Goal: Task Accomplishment & Management: Complete application form

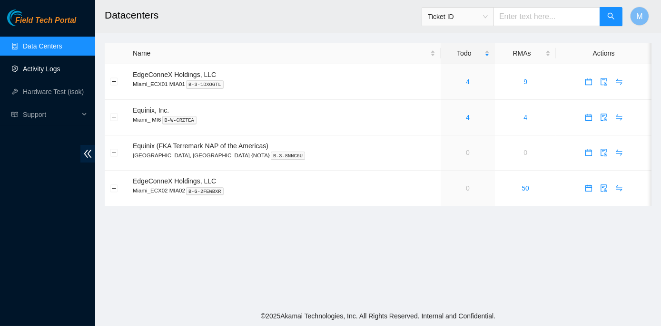
click at [40, 68] on link "Activity Logs" at bounding box center [42, 69] width 38 height 8
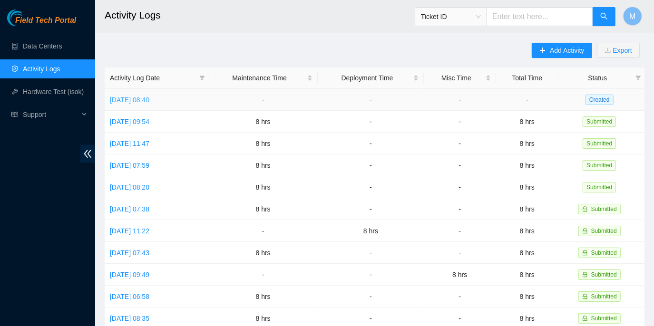
click at [149, 100] on link "Tue, 23 Sep 2025 08:40" at bounding box center [130, 100] width 40 height 8
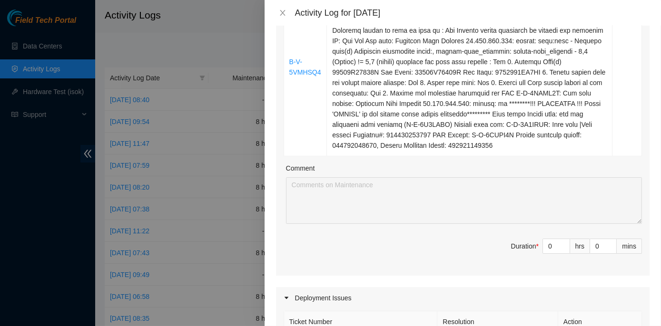
scroll to position [1255, 0]
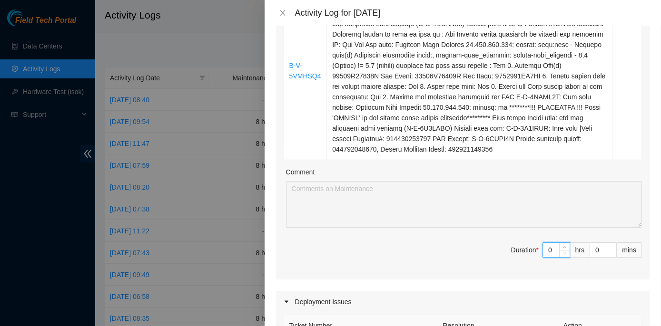
drag, startPoint x: 541, startPoint y: 247, endPoint x: 551, endPoint y: 250, distance: 10.3
click at [551, 250] on input "0" at bounding box center [556, 250] width 27 height 14
type input "8"
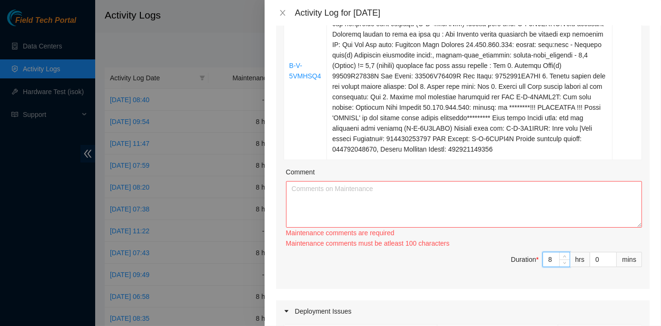
type input "8"
click at [341, 188] on textarea "Comment" at bounding box center [464, 204] width 356 height 47
paste textarea "ECX2- Maintenance Check for inbound shipments for ECX2; scan five packages for …"
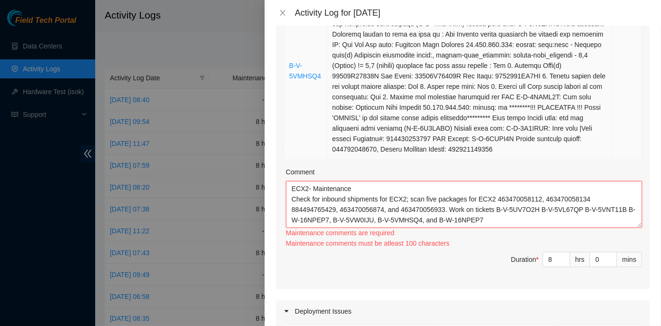
scroll to position [8, 0]
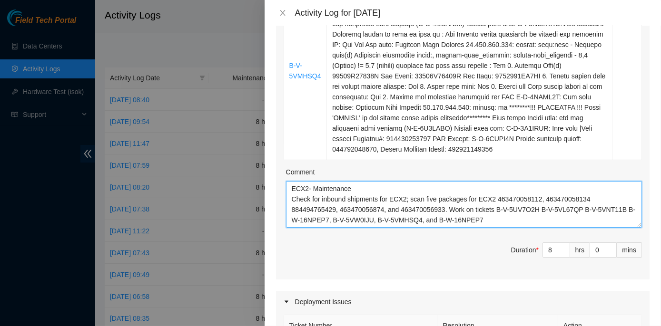
drag, startPoint x: 492, startPoint y: 200, endPoint x: 500, endPoint y: 208, distance: 11.1
click at [500, 208] on textarea "ECX2- Maintenance Check for inbound shipments for ECX2; scan five packages for …" at bounding box center [464, 204] width 356 height 47
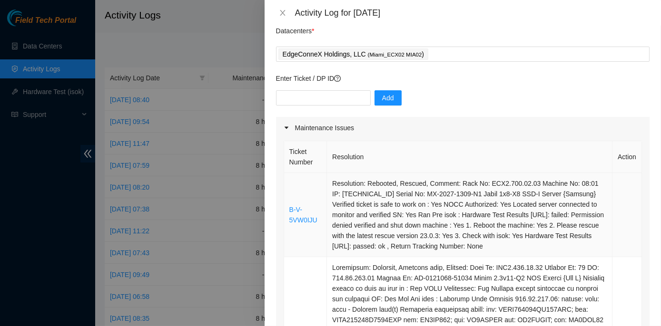
scroll to position [0, 0]
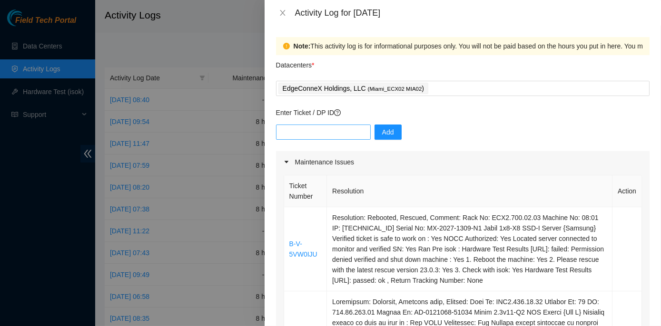
type textarea "ECX2- Maintenance Check for inbound shipments for ECX2; scan five packages for …"
click at [297, 134] on input "text" at bounding box center [323, 132] width 95 height 15
paste input "B-V-5UV7O2H B-V-5VL67QP B-V-5VNT11B B-W-16NPEP7, B-V-5VW0IJU, B-V-5VMHSQ4, and …"
type input "B-V-5UV7O2H B-V-5VL67QP B-V-5VNT11B B-W-16NPEP7 B-V-5VW0IJU B-V-5VMHSQ4 B-W-16N…"
click at [385, 129] on span "Add" at bounding box center [388, 132] width 12 height 10
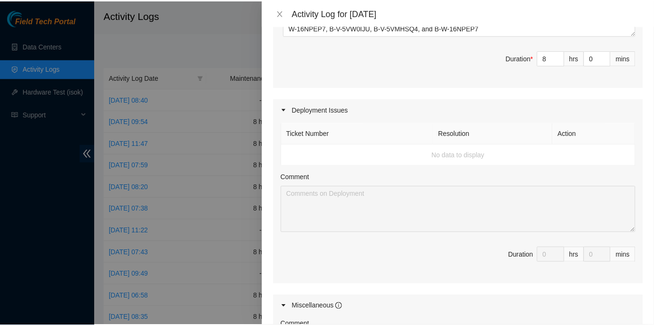
scroll to position [1650, 0]
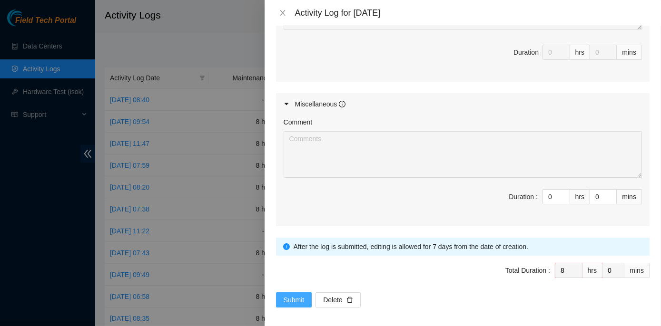
click at [294, 295] on span "Submit" at bounding box center [294, 300] width 21 height 10
